Goal: Transaction & Acquisition: Purchase product/service

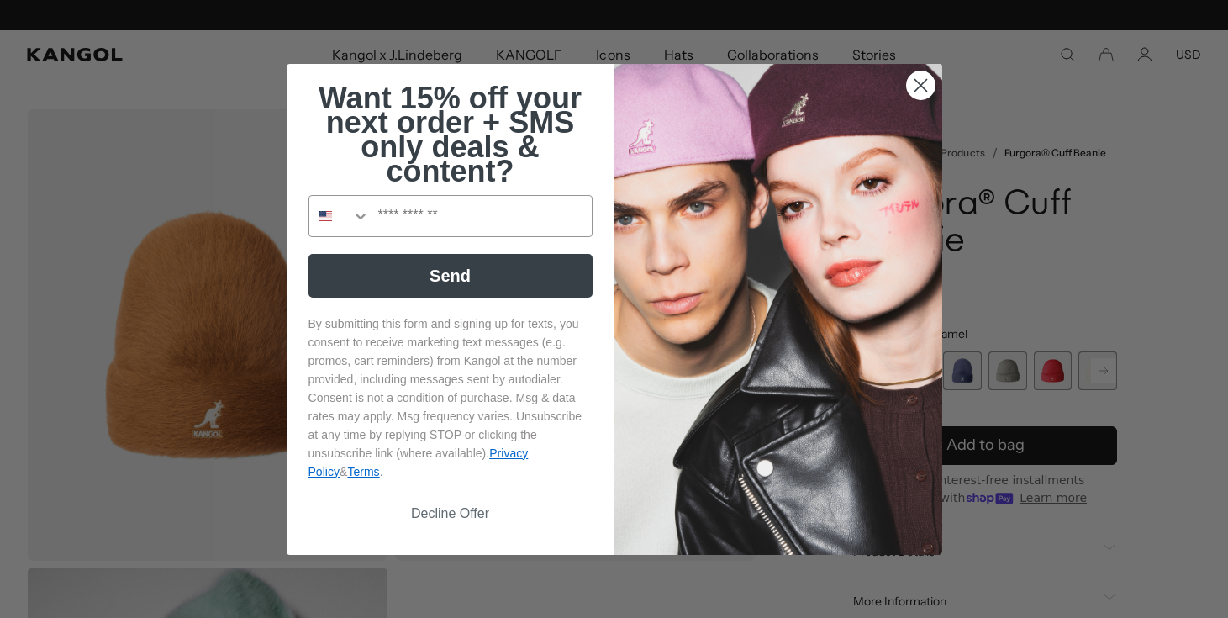
click at [916, 82] on circle "Close dialog" at bounding box center [920, 85] width 28 height 28
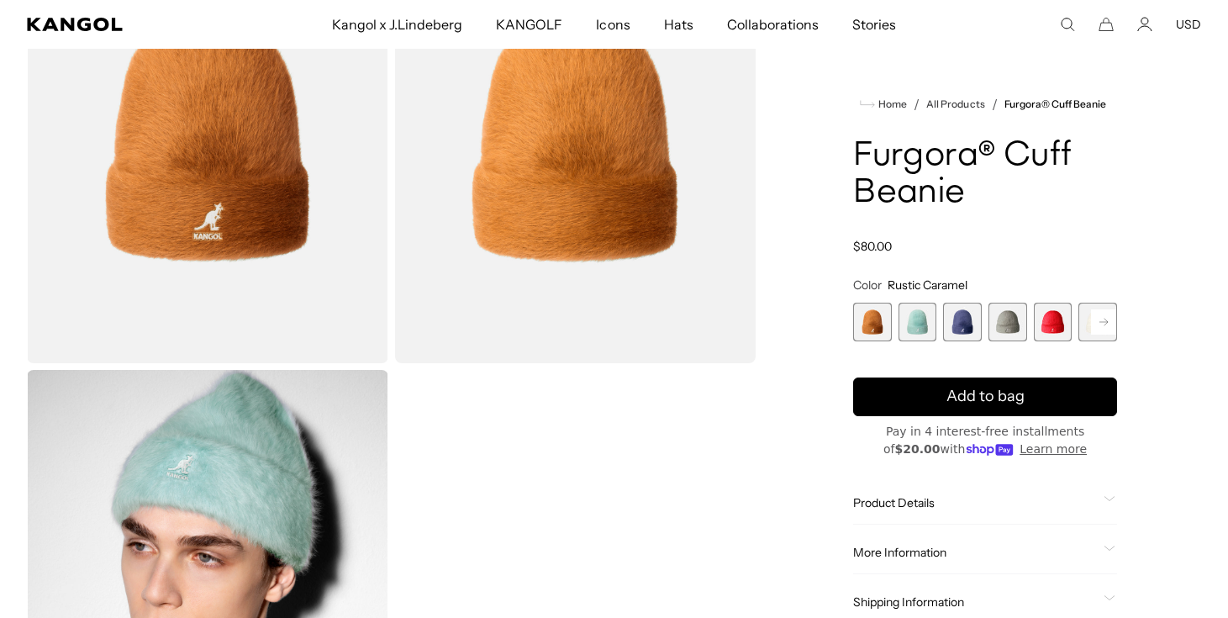
click at [926, 332] on span "2 of 7" at bounding box center [917, 322] width 39 height 39
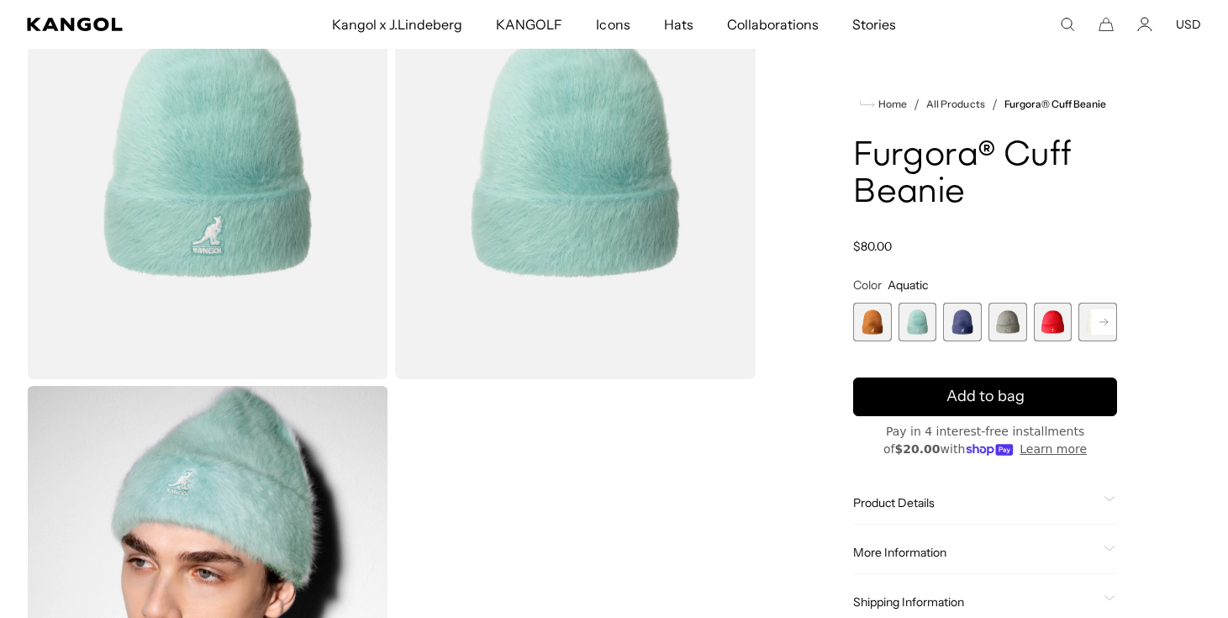
scroll to position [178, 0]
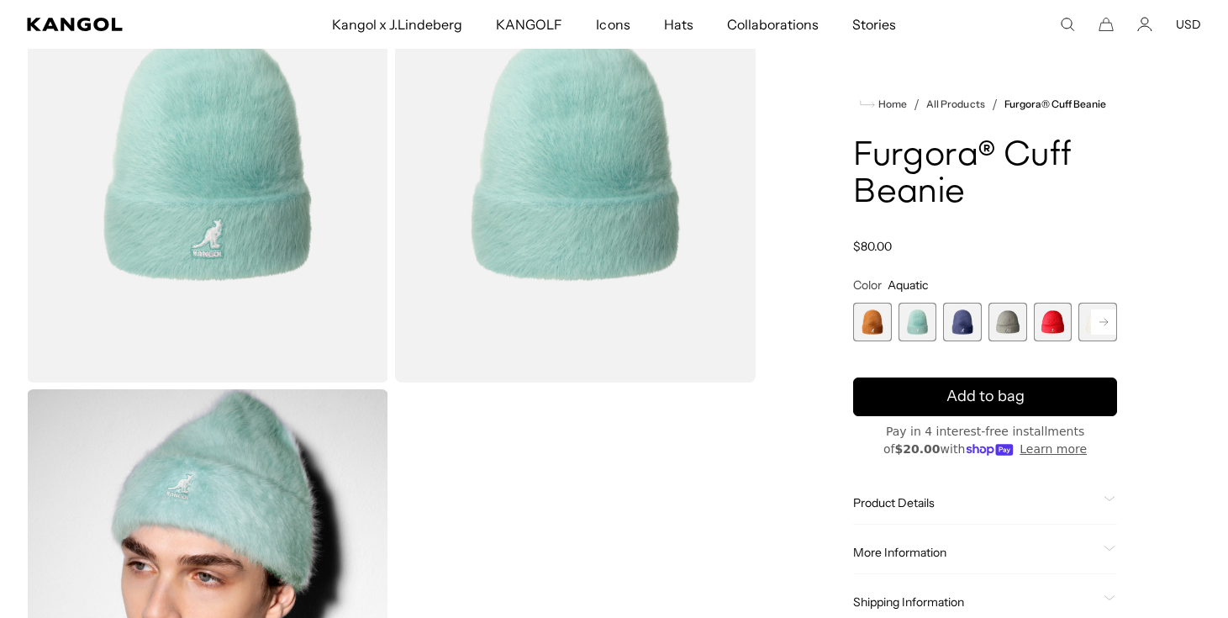
click at [967, 334] on span "3 of 7" at bounding box center [962, 322] width 39 height 39
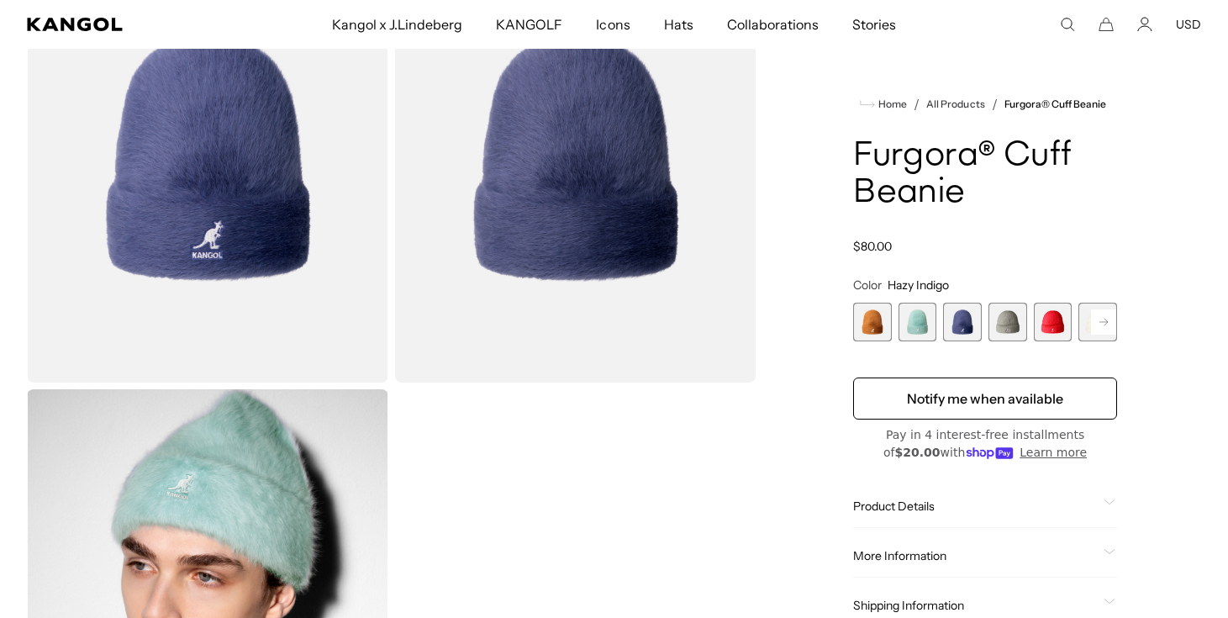
scroll to position [0, 346]
click at [1003, 331] on span "4 of 7" at bounding box center [1007, 322] width 39 height 39
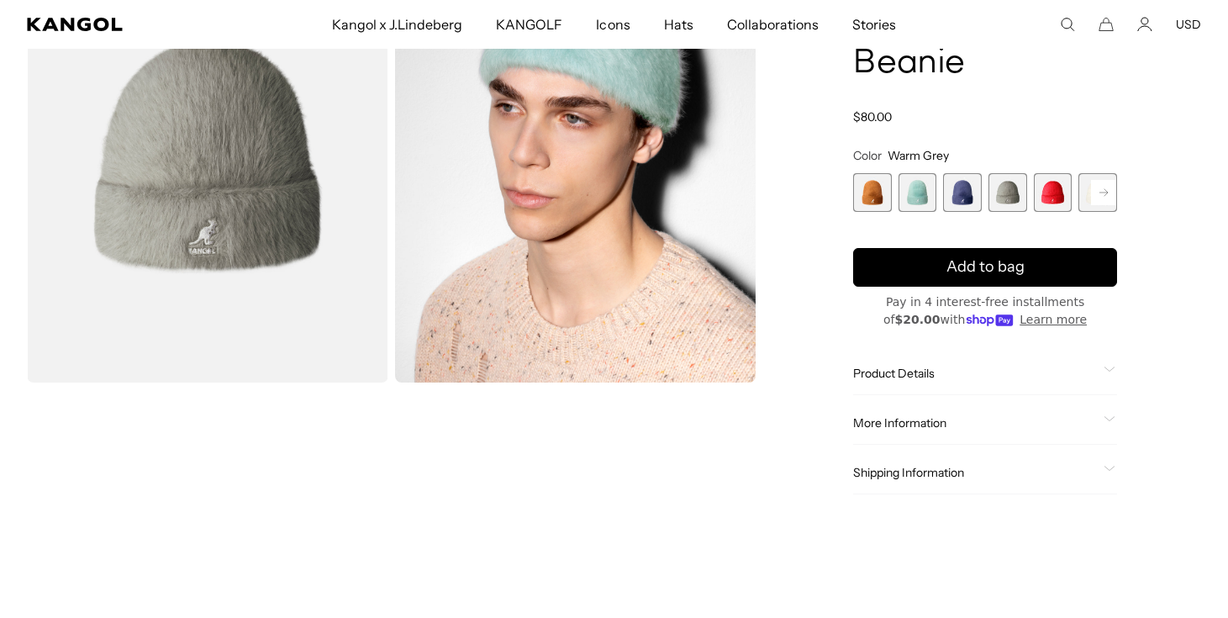
click at [1039, 326] on button "Learn more" at bounding box center [1052, 320] width 67 height 18
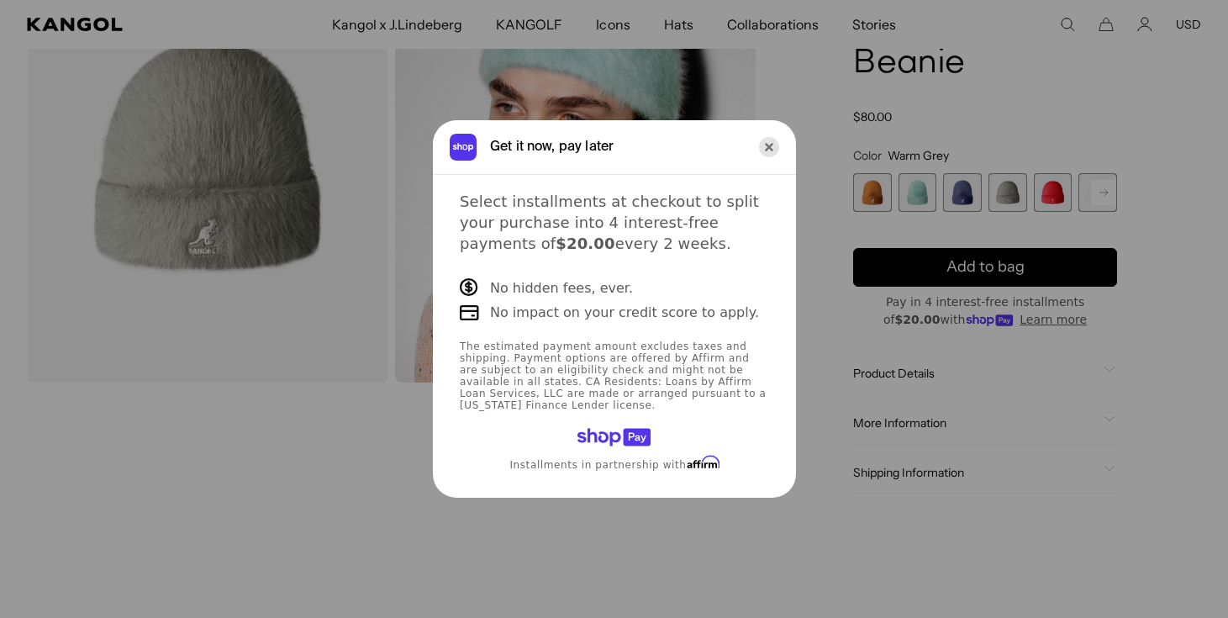
click at [767, 144] on icon "Close" at bounding box center [769, 147] width 20 height 20
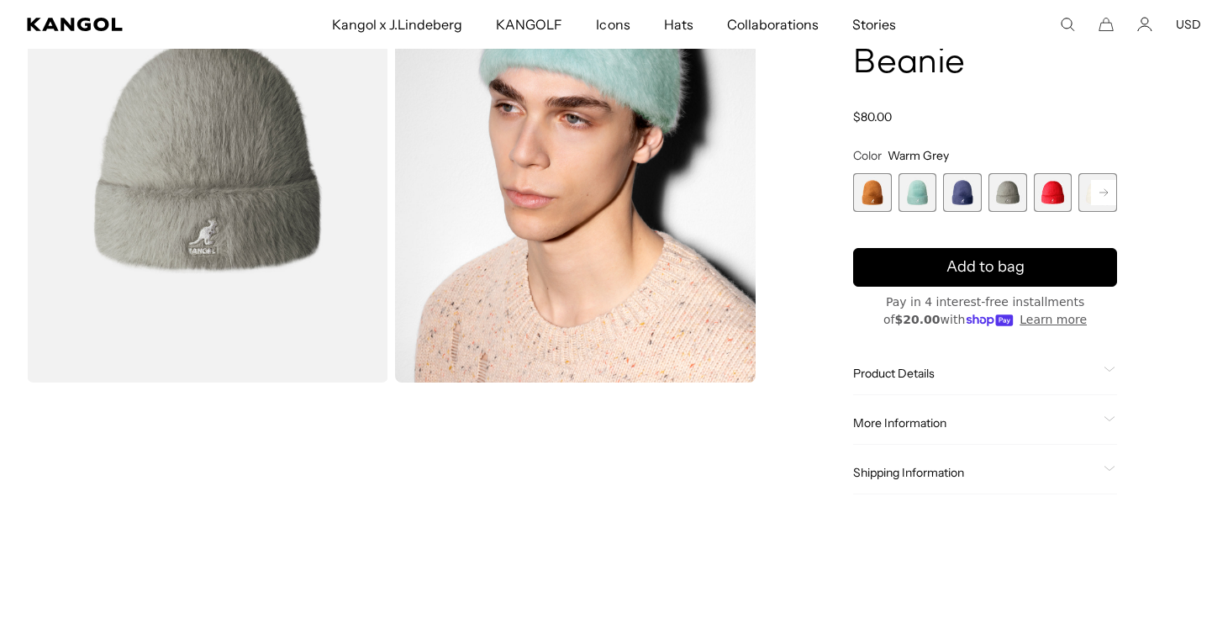
click at [1092, 198] on rect at bounding box center [1103, 192] width 25 height 25
click at [1017, 208] on span "5 of 7" at bounding box center [1007, 192] width 39 height 39
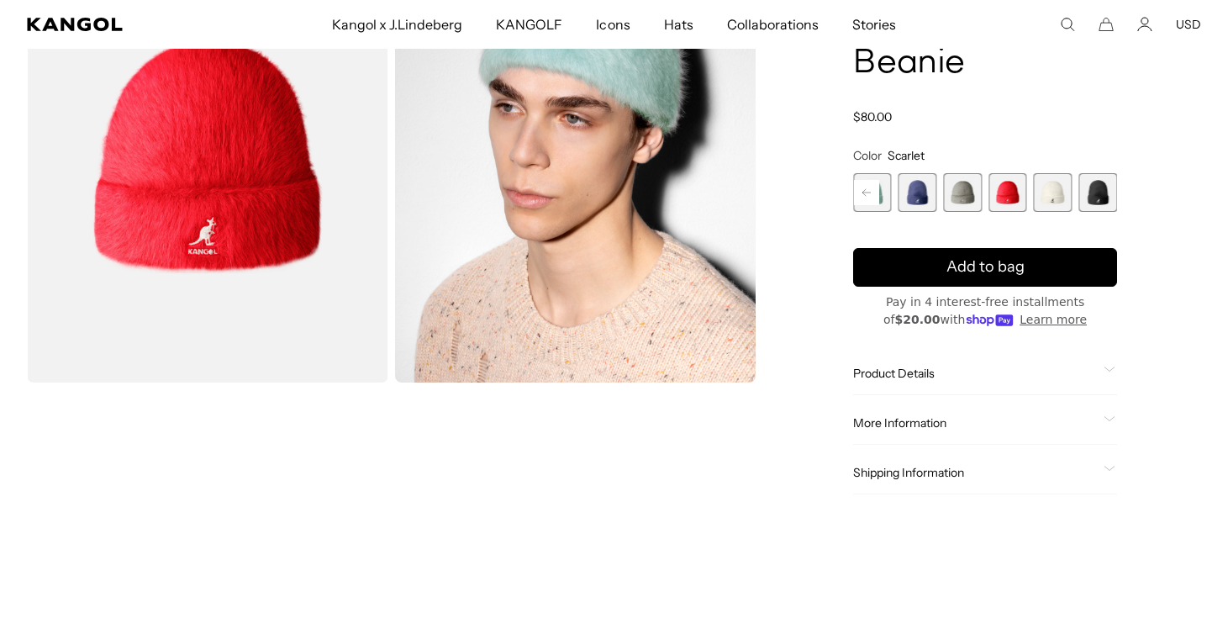
click at [1038, 203] on span "6 of 7" at bounding box center [1053, 192] width 39 height 39
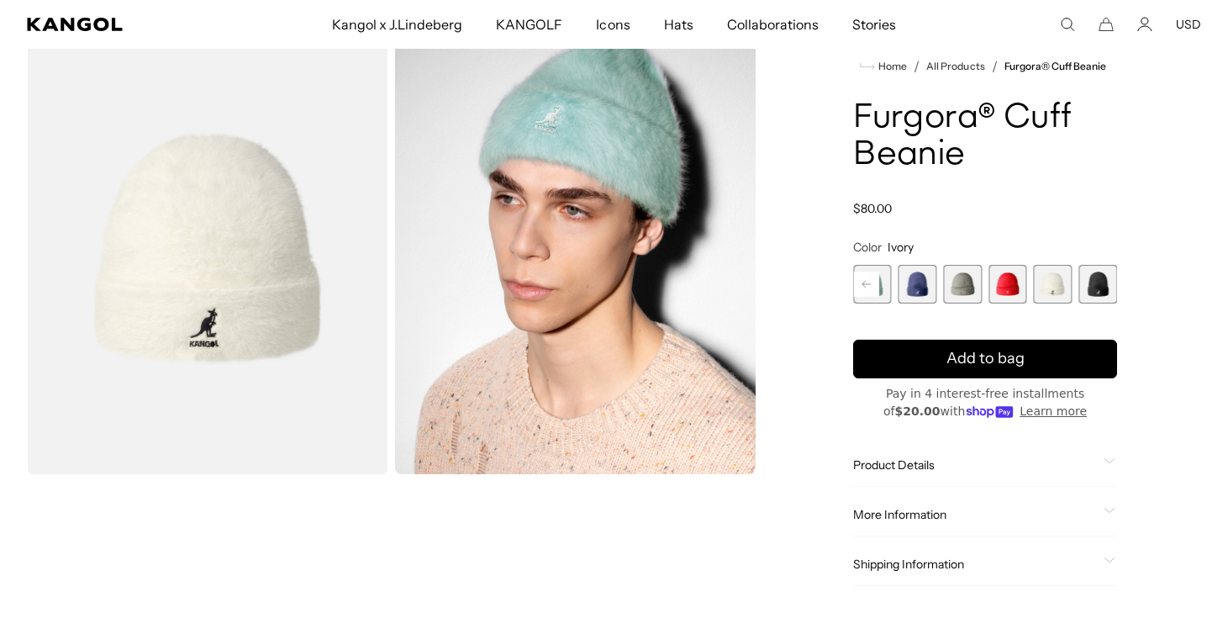
scroll to position [79, 0]
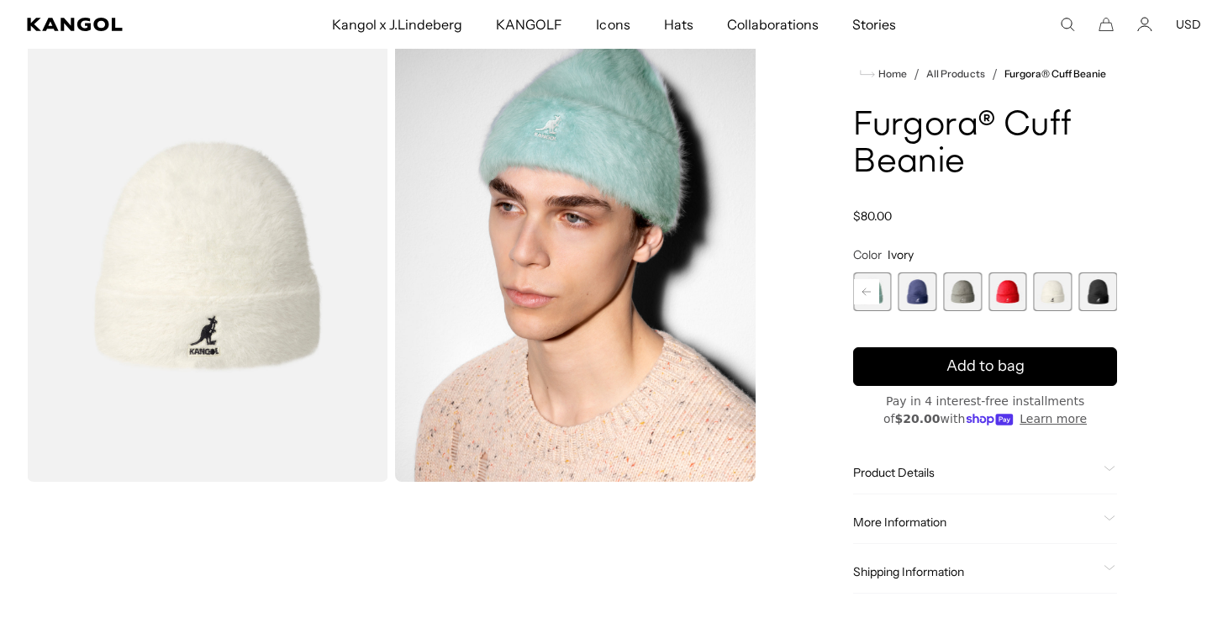
click at [1099, 292] on span "7 of 7" at bounding box center [1097, 291] width 39 height 39
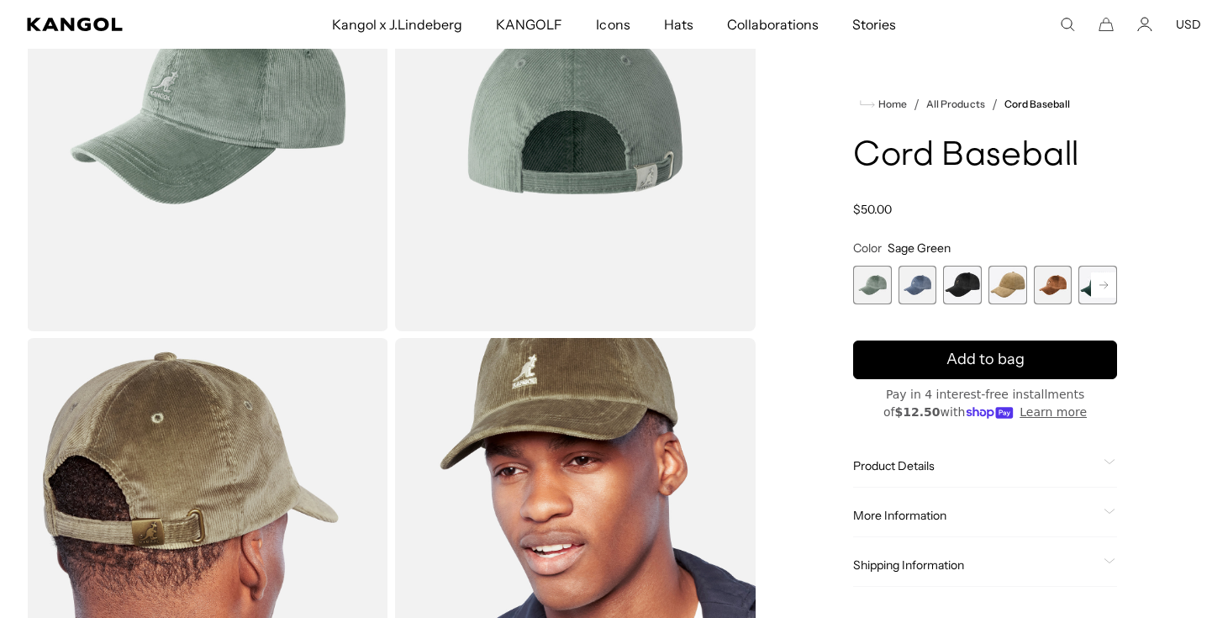
scroll to position [236, 0]
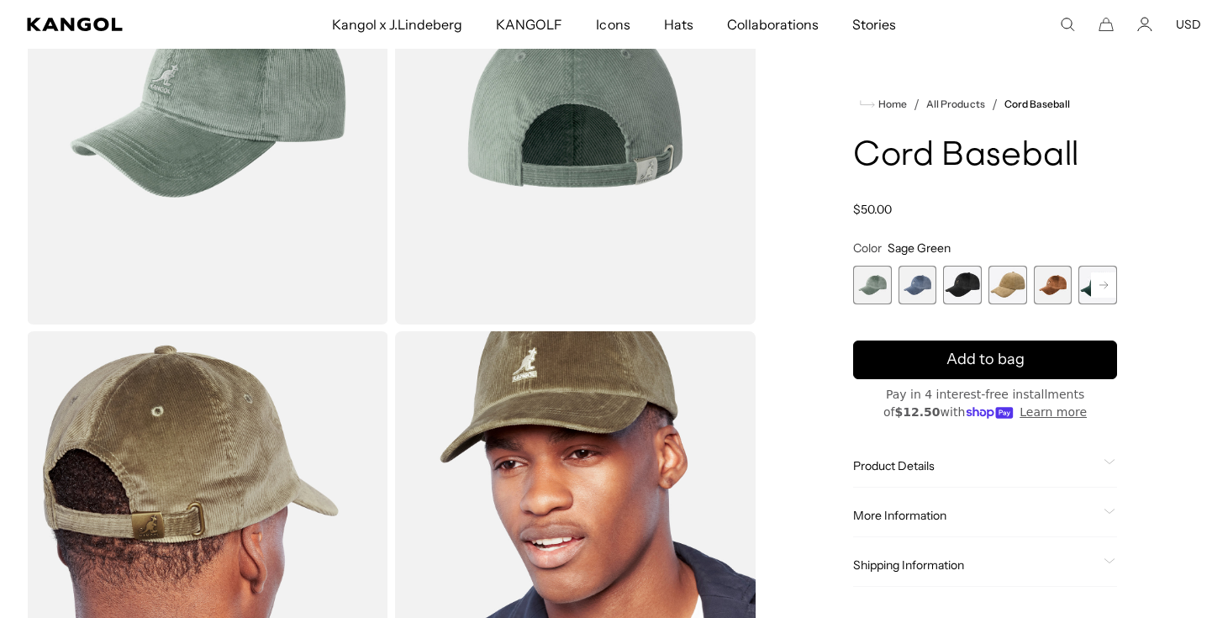
click at [871, 292] on span "1 of 9" at bounding box center [872, 285] width 39 height 39
click at [919, 295] on span "2 of 9" at bounding box center [917, 285] width 39 height 39
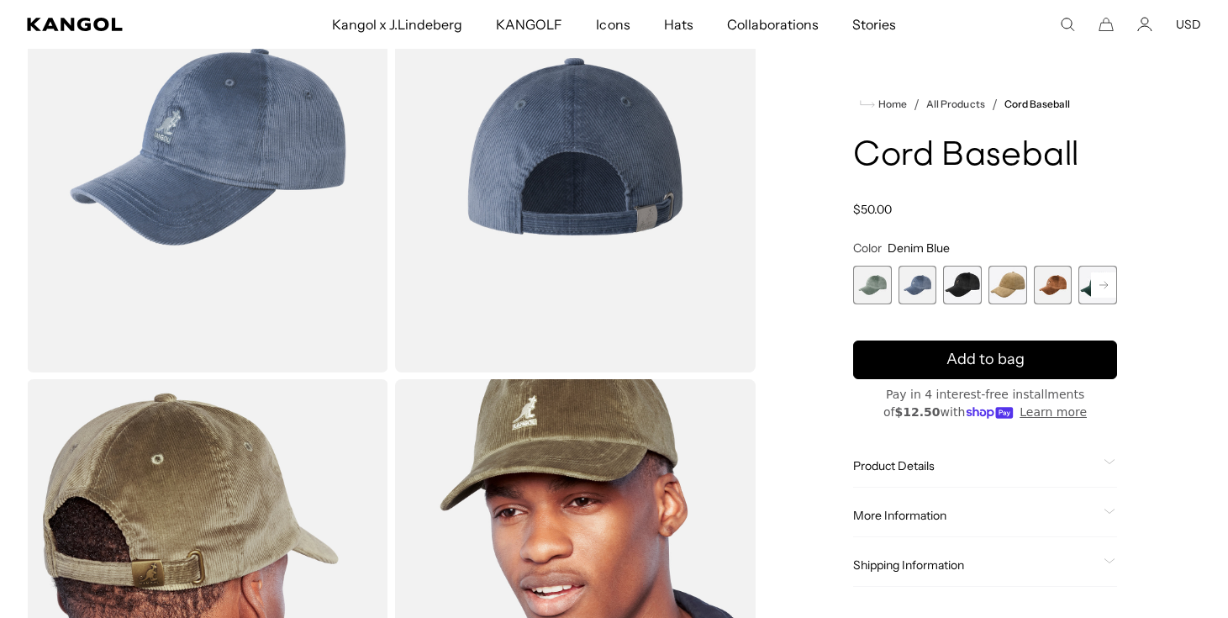
scroll to position [187, 0]
click at [880, 290] on span "1 of 9" at bounding box center [872, 285] width 39 height 39
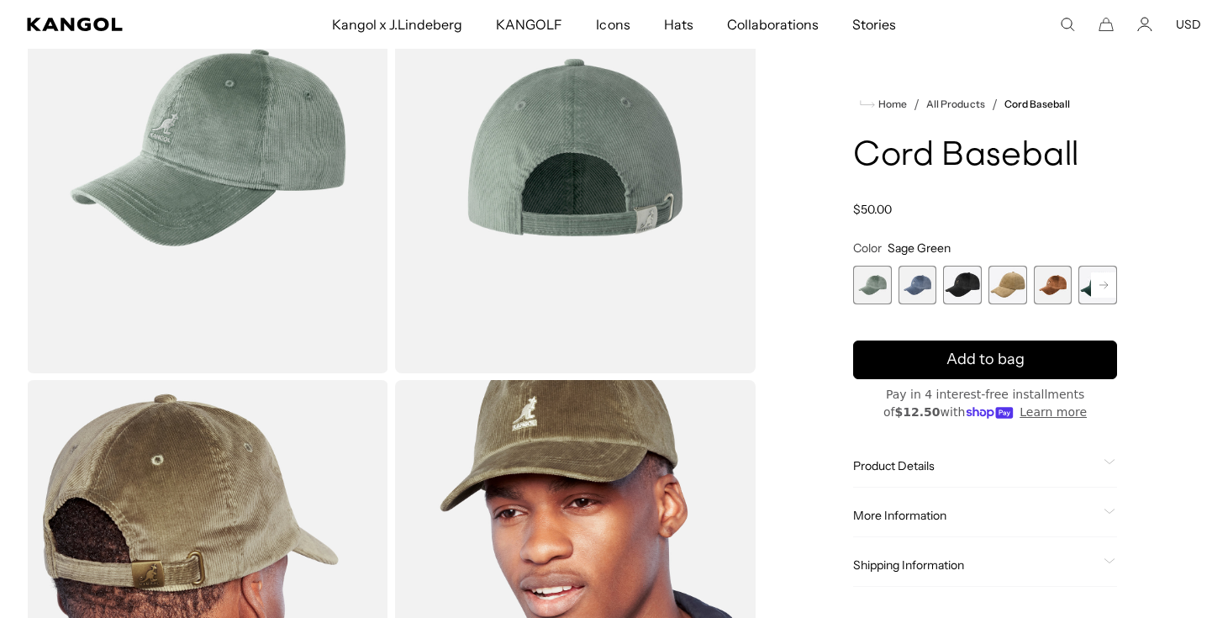
scroll to position [0, 346]
click at [904, 287] on span "2 of 9" at bounding box center [917, 285] width 39 height 39
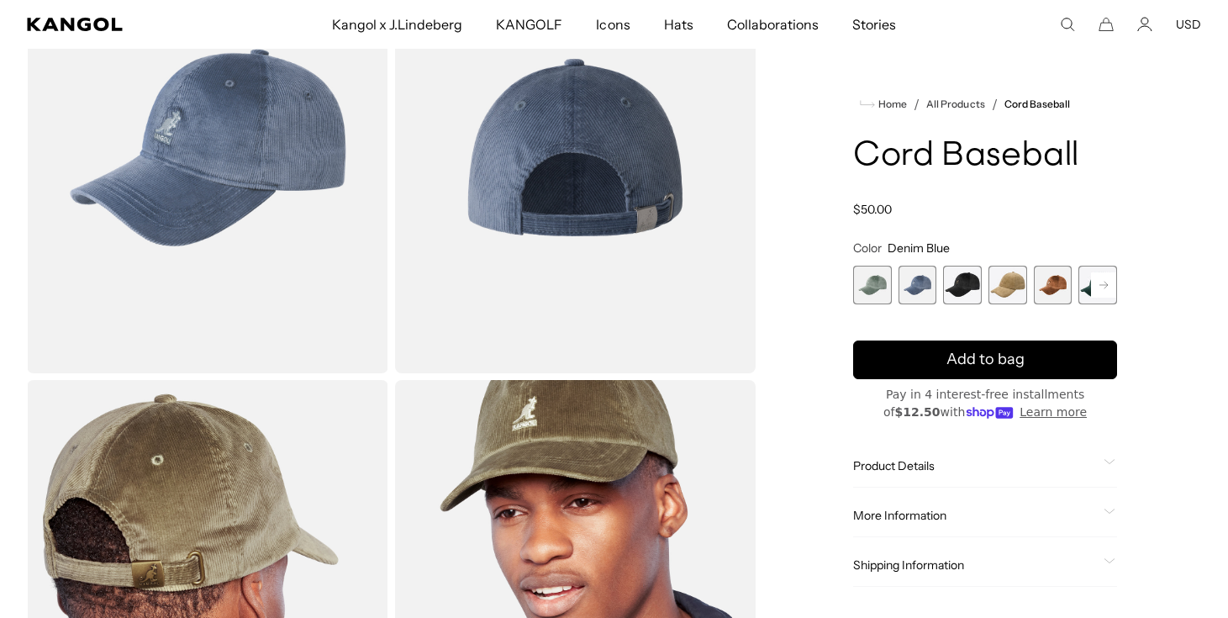
click at [953, 285] on span "3 of 9" at bounding box center [962, 285] width 39 height 39
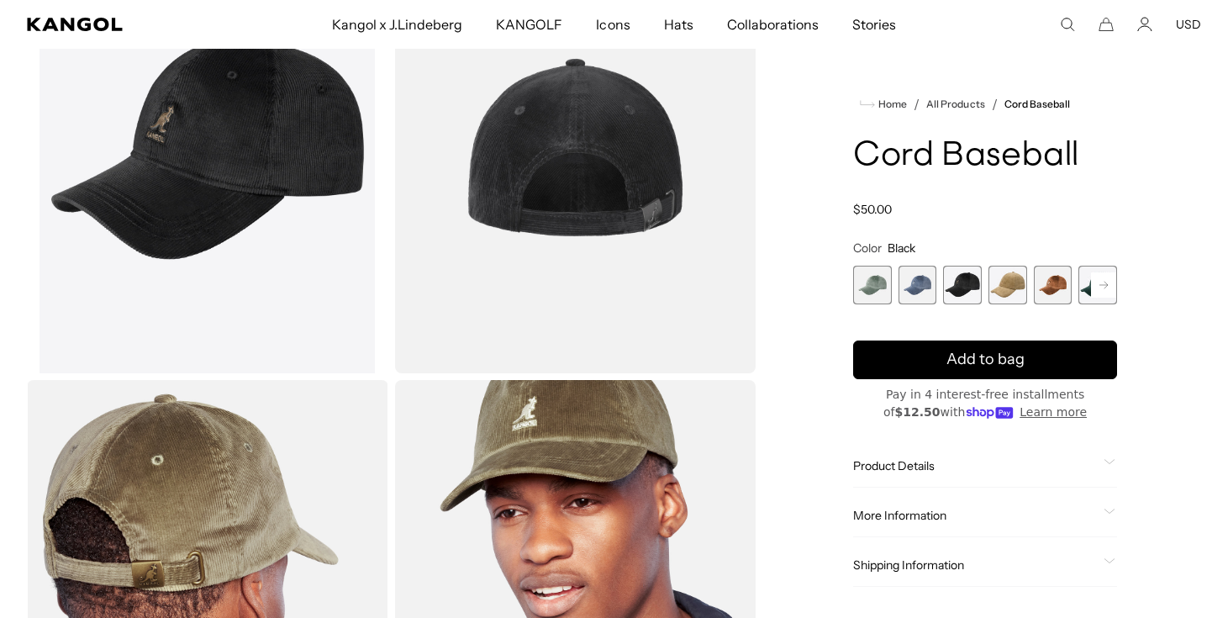
click at [997, 291] on span "4 of 9" at bounding box center [1007, 285] width 39 height 39
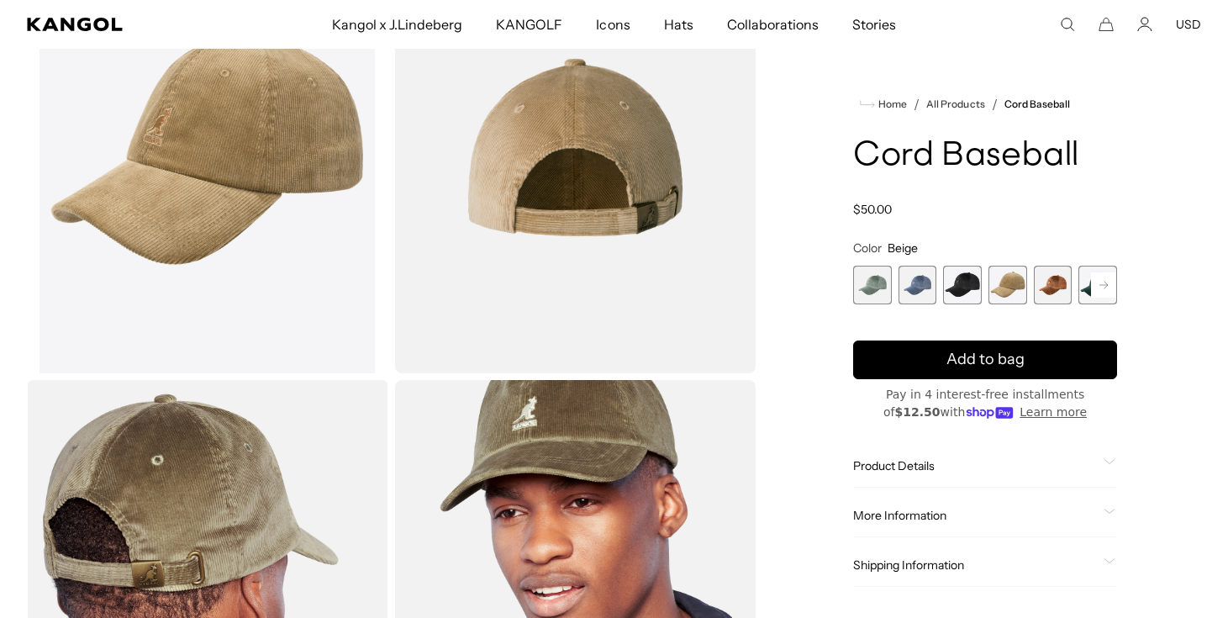
click at [1045, 291] on span "5 of 9" at bounding box center [1053, 285] width 39 height 39
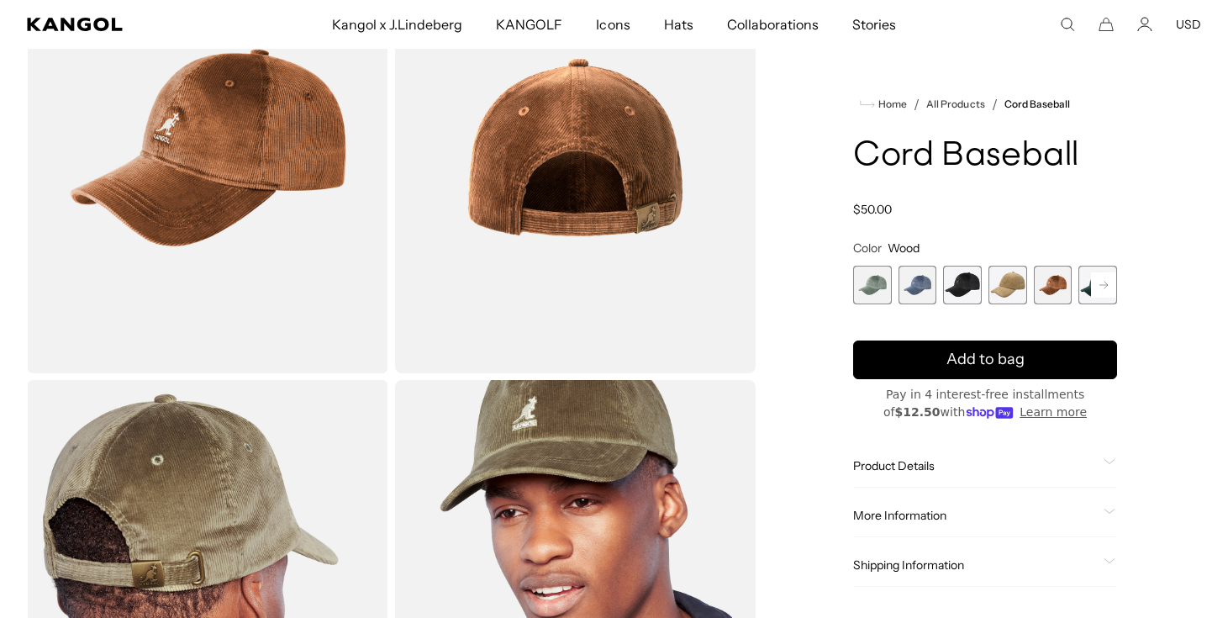
click at [1091, 287] on rect at bounding box center [1103, 284] width 25 height 25
click at [1053, 292] on span "6 of 9" at bounding box center [1053, 285] width 39 height 39
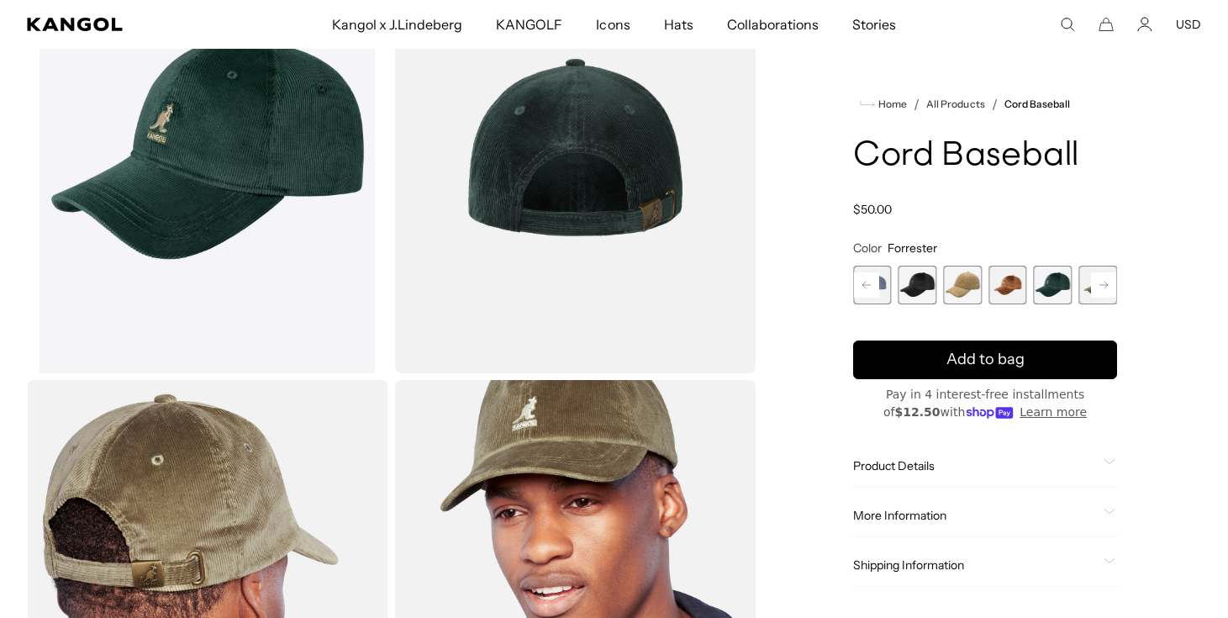
click at [1083, 293] on span "7 of 9" at bounding box center [1097, 285] width 39 height 39
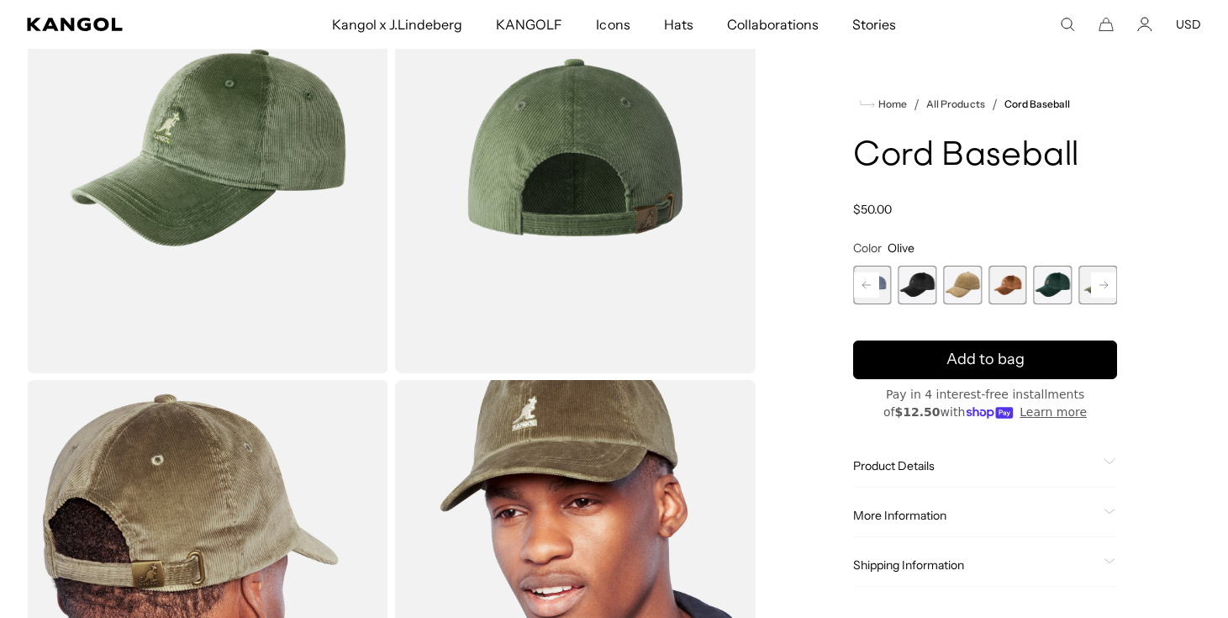
click at [1104, 292] on rect at bounding box center [1103, 284] width 25 height 25
click at [1088, 292] on span "8 of 9" at bounding box center [1097, 285] width 39 height 39
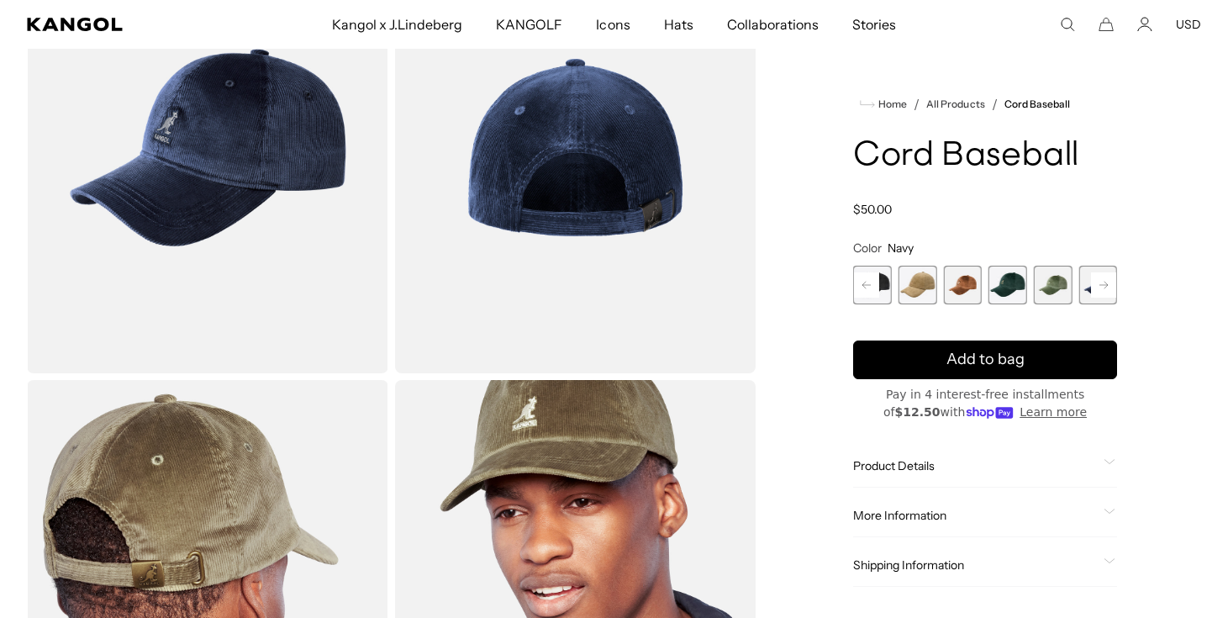
scroll to position [0, 346]
click at [1104, 292] on rect at bounding box center [1103, 284] width 25 height 25
click at [1104, 292] on span "9 of 9" at bounding box center [1097, 285] width 39 height 39
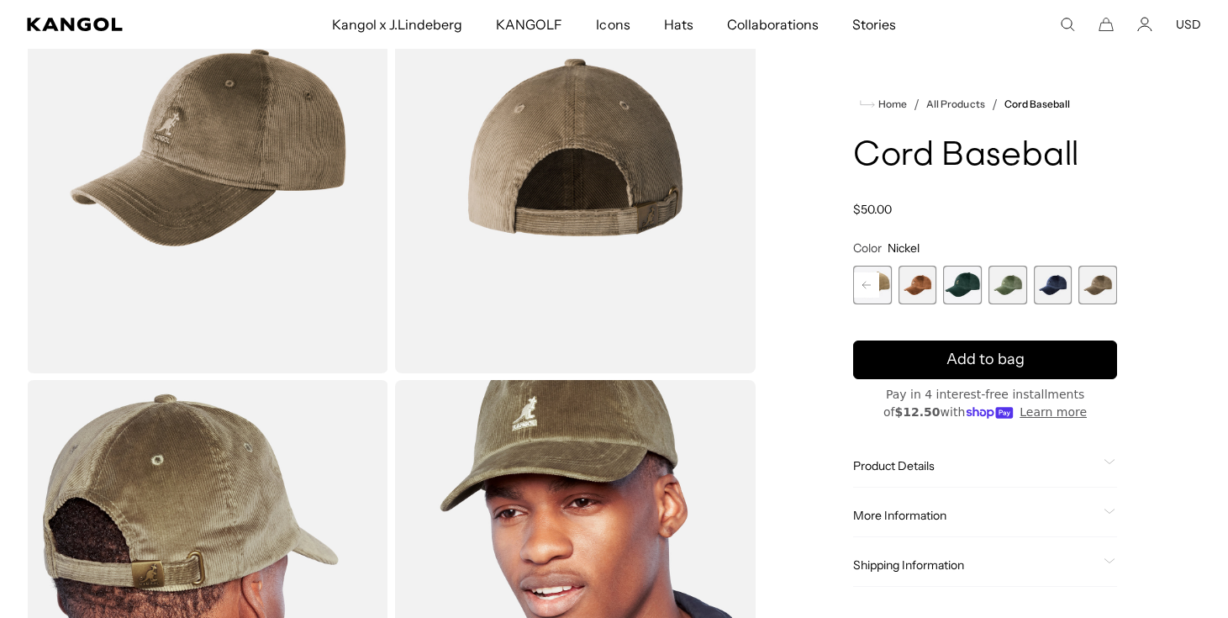
click at [1055, 290] on span "8 of 9" at bounding box center [1053, 285] width 39 height 39
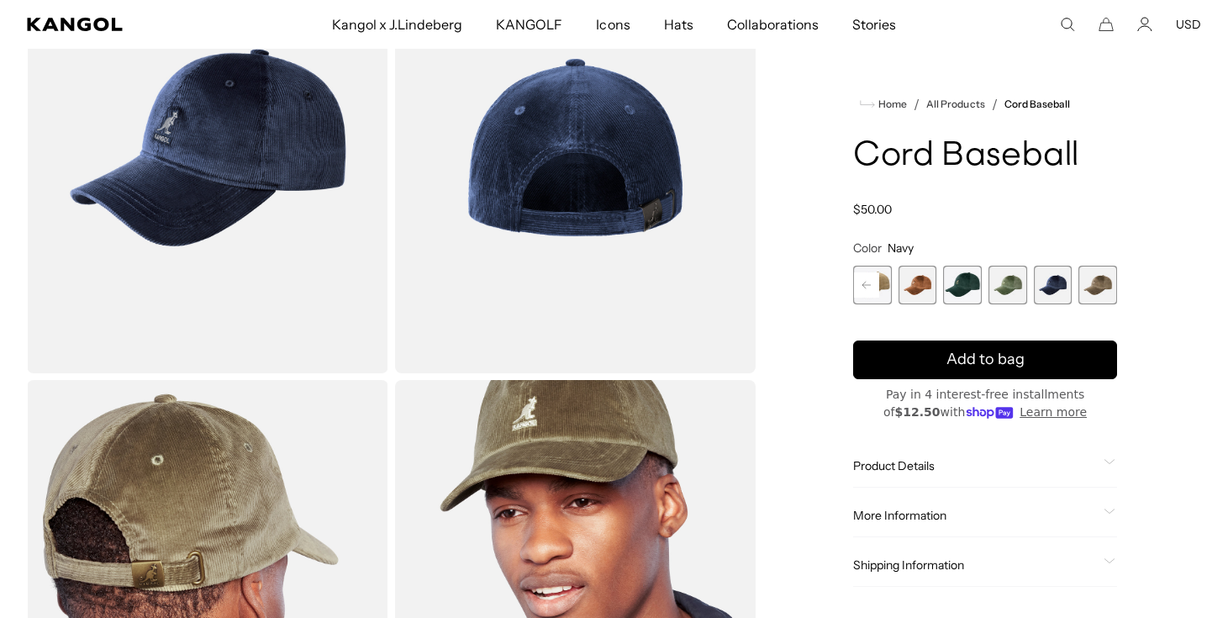
click at [1030, 286] on div "Sage Green Variant sold out or unavailable Denim Blue Variant sold out or unava…" at bounding box center [985, 285] width 264 height 39
click at [1010, 290] on span "7 of 9" at bounding box center [1007, 285] width 39 height 39
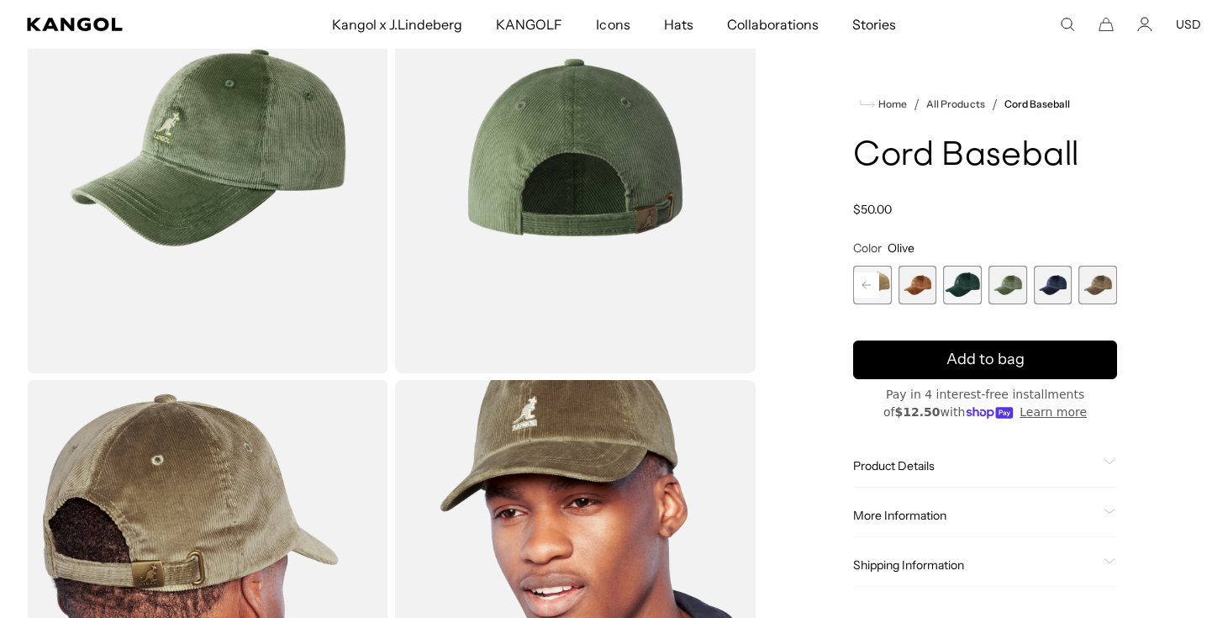
click at [967, 294] on span "6 of 9" at bounding box center [962, 285] width 39 height 39
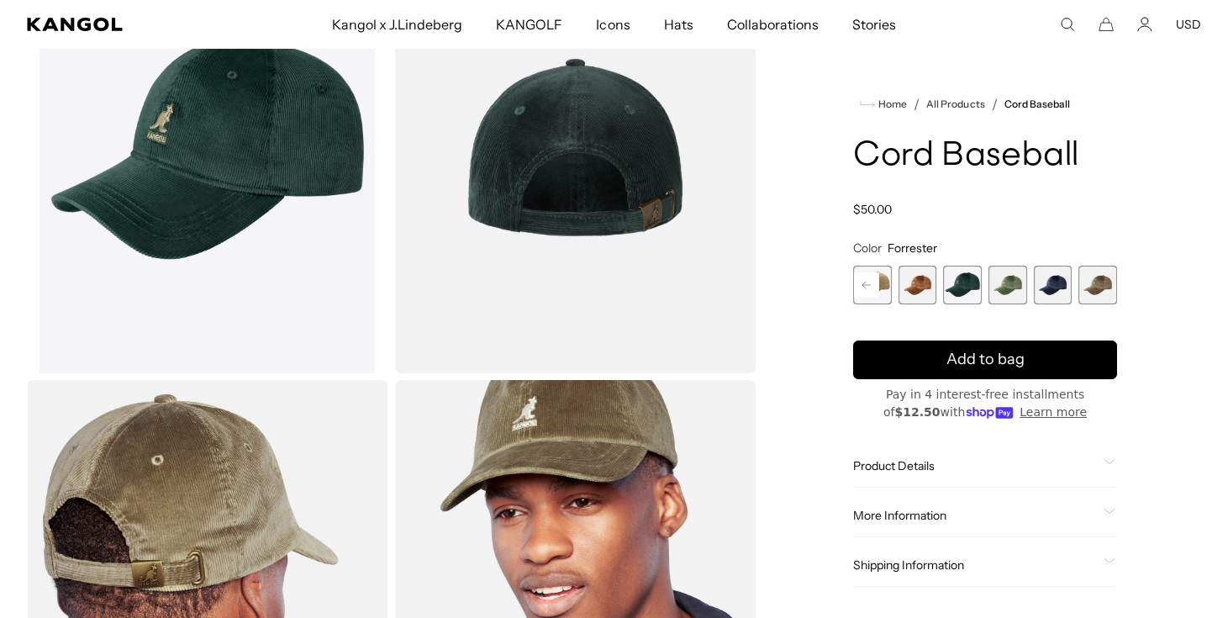
click at [929, 289] on span "5 of 9" at bounding box center [917, 285] width 39 height 39
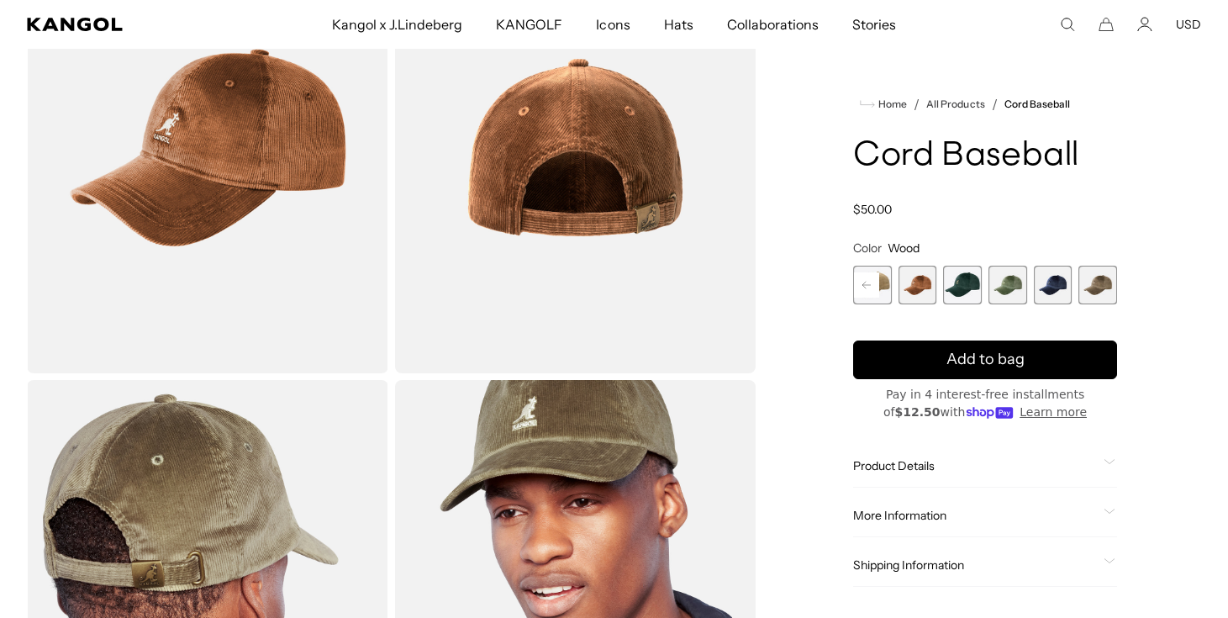
click at [964, 293] on span "6 of 9" at bounding box center [962, 285] width 39 height 39
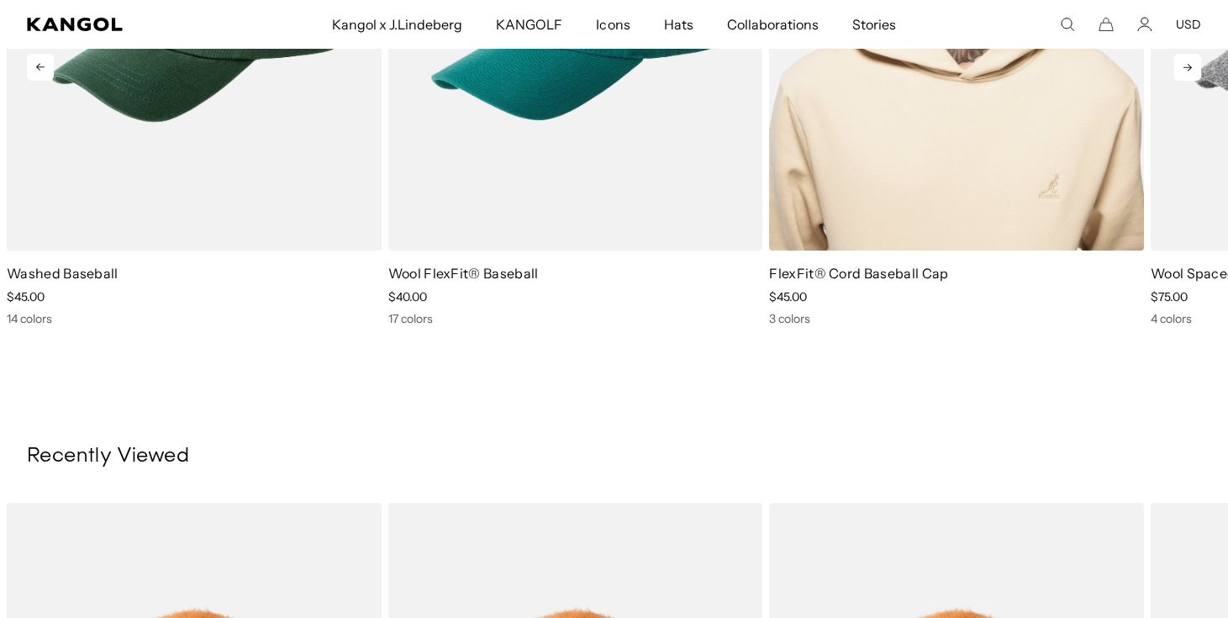
scroll to position [1632, 0]
